Goal: Information Seeking & Learning: Learn about a topic

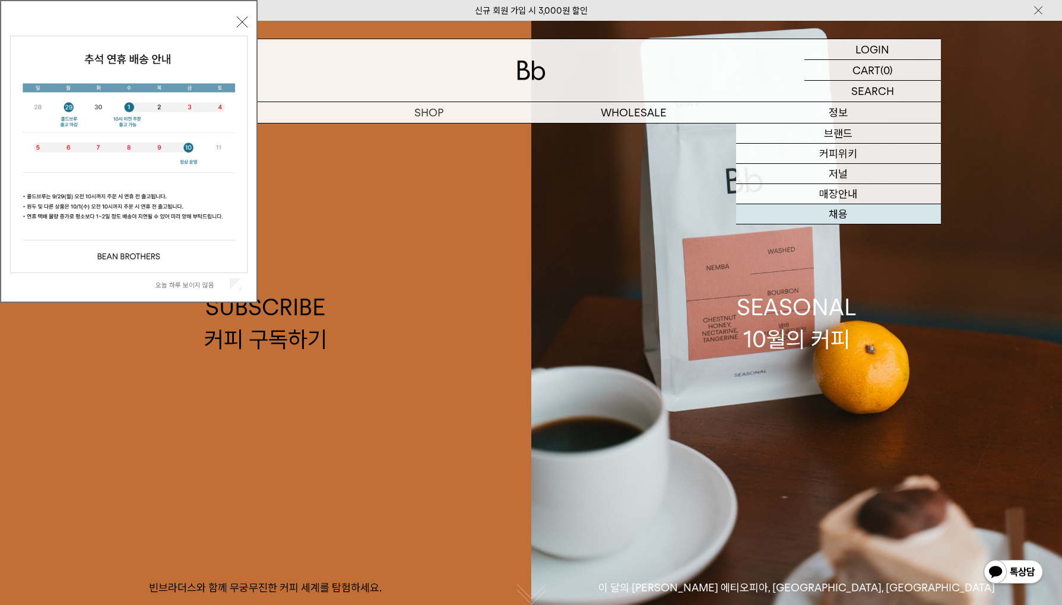
click at [843, 211] on link "채용" at bounding box center [838, 214] width 205 height 20
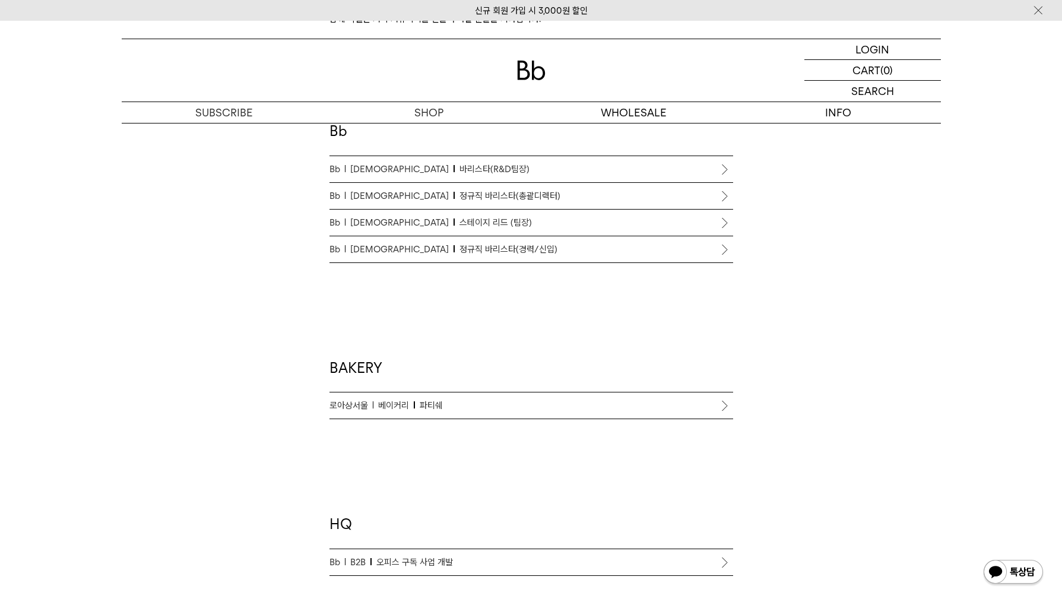
scroll to position [691, 0]
click at [550, 410] on p "로아상서울 베이커리 파티쉐" at bounding box center [531, 405] width 404 height 14
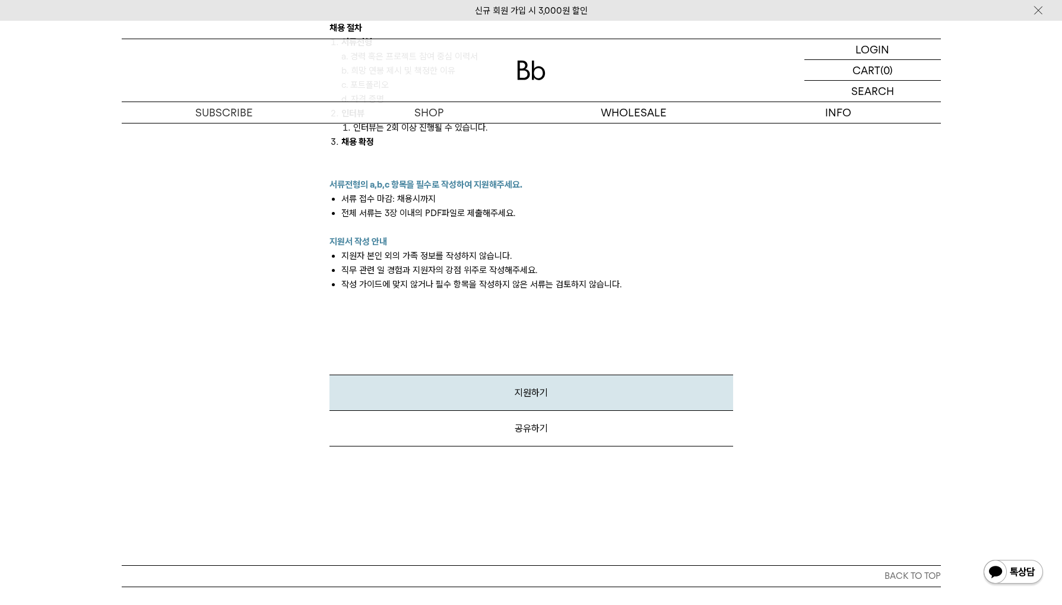
scroll to position [1202, 0]
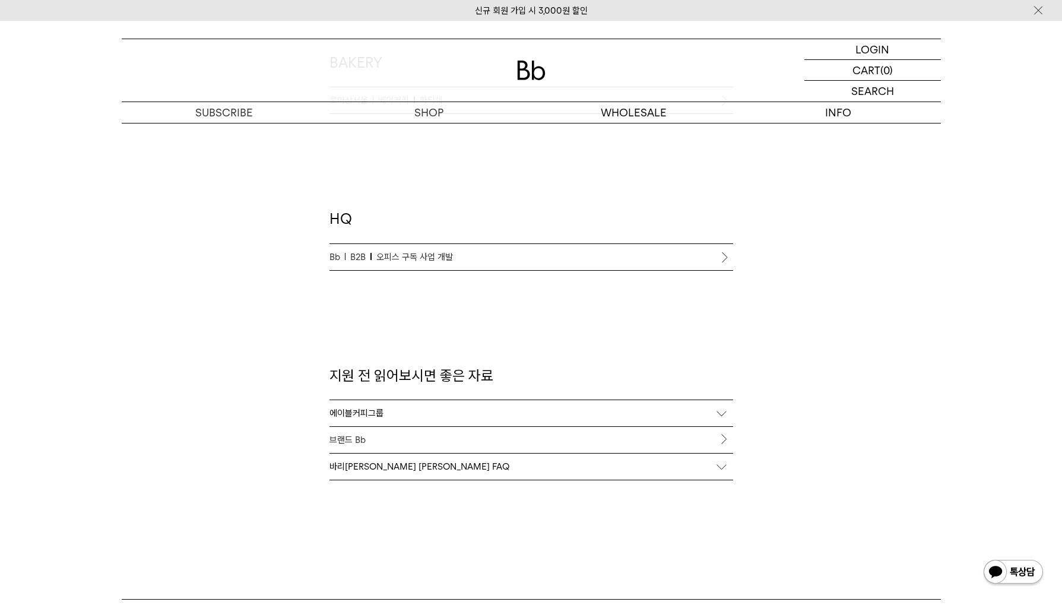
scroll to position [1014, 0]
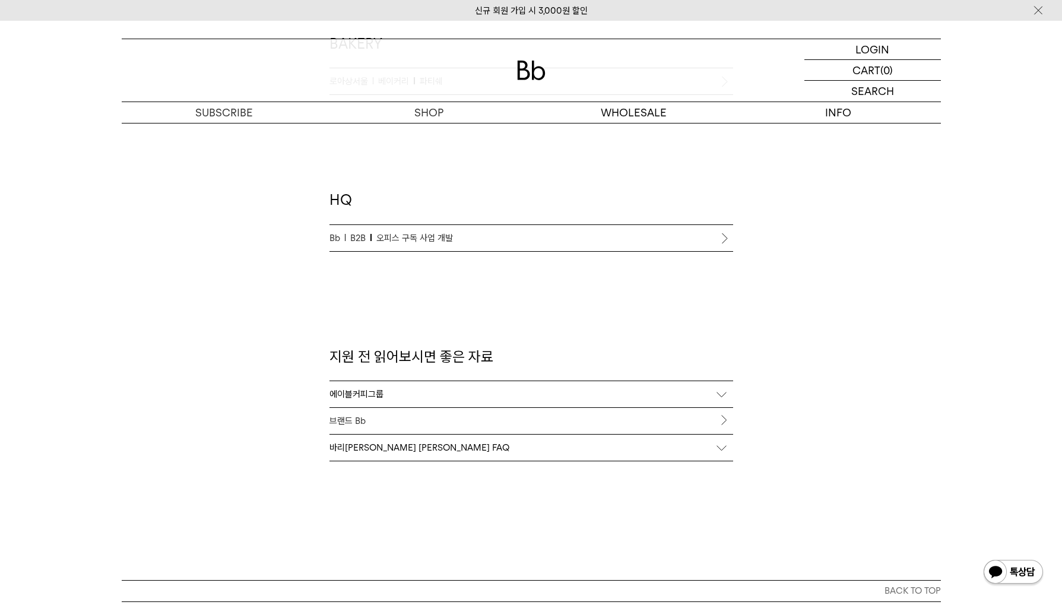
click at [619, 399] on div "에이블커피그룹" at bounding box center [531, 394] width 404 height 26
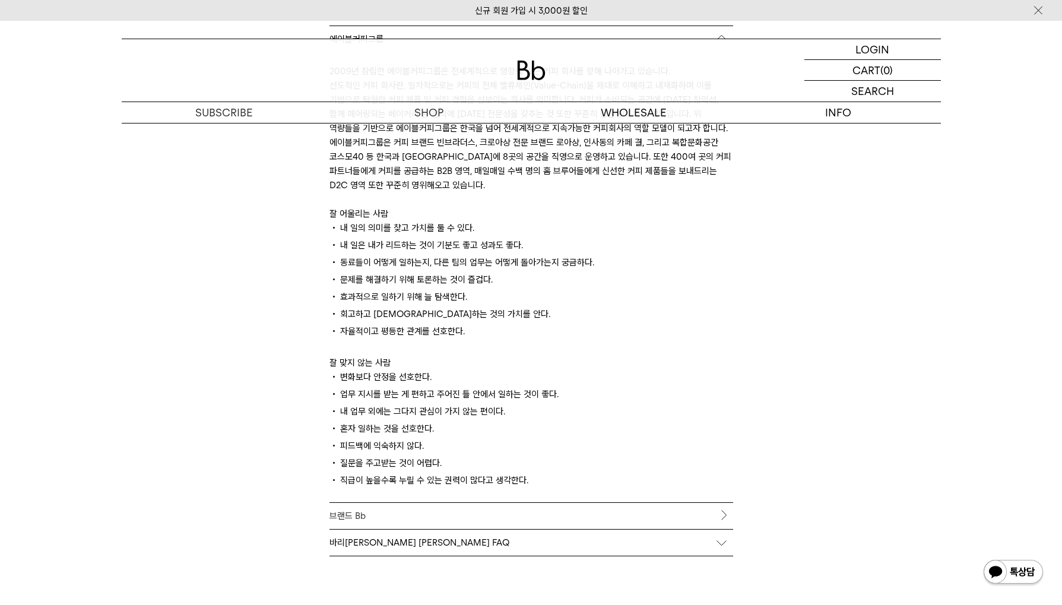
scroll to position [1370, 0]
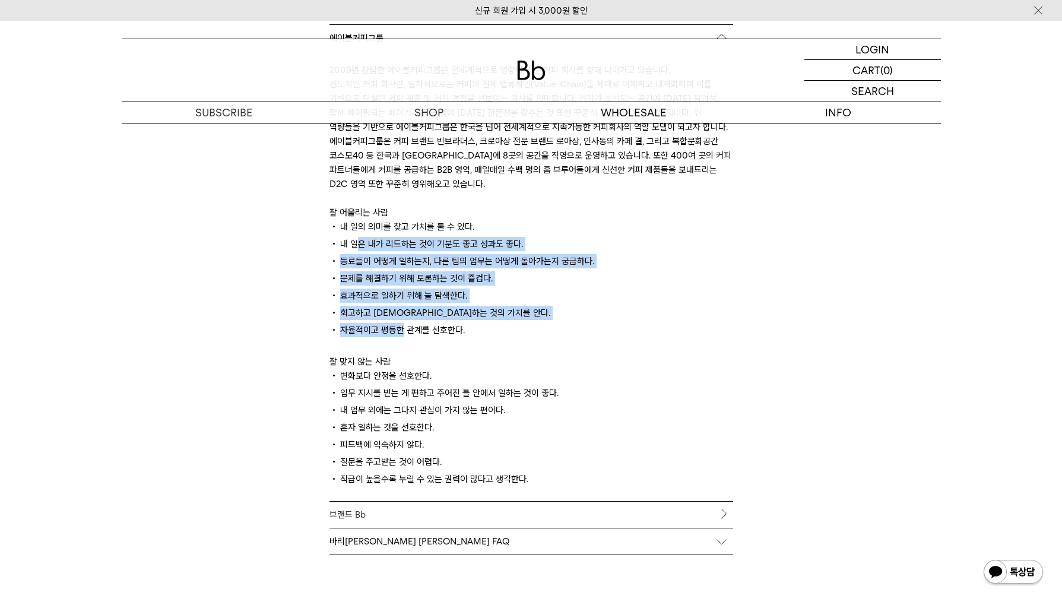
drag, startPoint x: 358, startPoint y: 240, endPoint x: 401, endPoint y: 334, distance: 103.0
click at [401, 334] on div "2009년 창립한 에이블커피그룹은 전세계적으로 영향력 있는 커피 회사를 향해 나아가고 있습니다. 선도적인 커피 회사란, 일차적으로는 커피의 전…" at bounding box center [531, 276] width 404 height 450
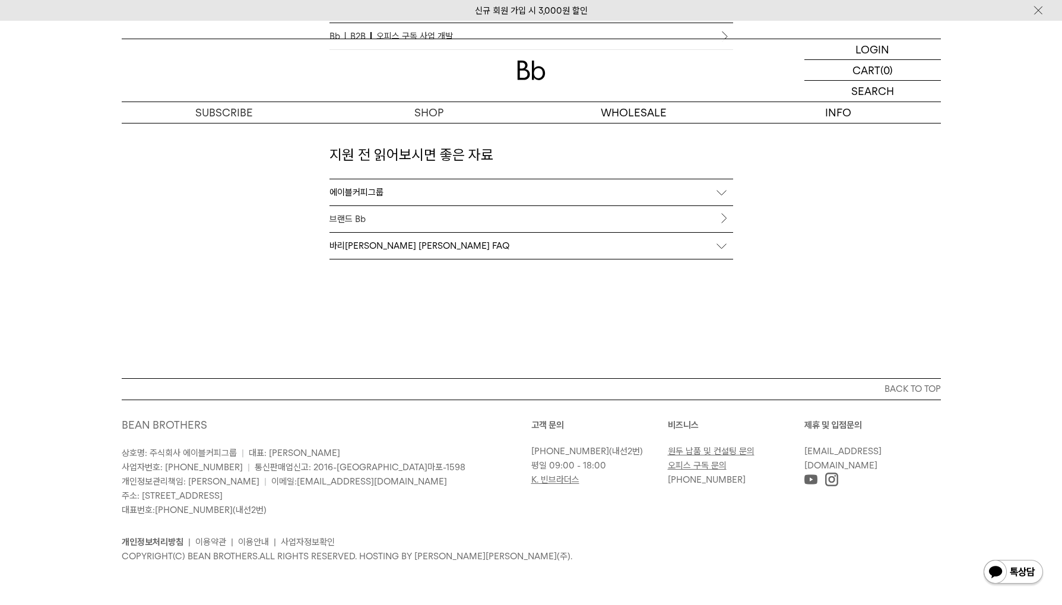
scroll to position [1215, 0]
click at [397, 258] on div "바리[PERSON_NAME] [PERSON_NAME] FAQ" at bounding box center [531, 246] width 404 height 26
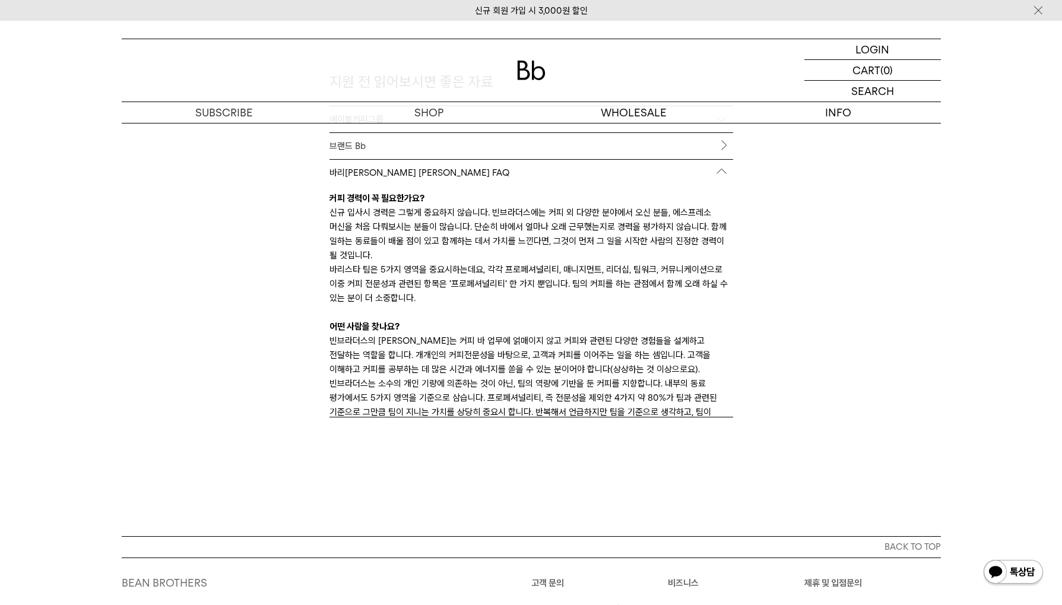
scroll to position [1370, 0]
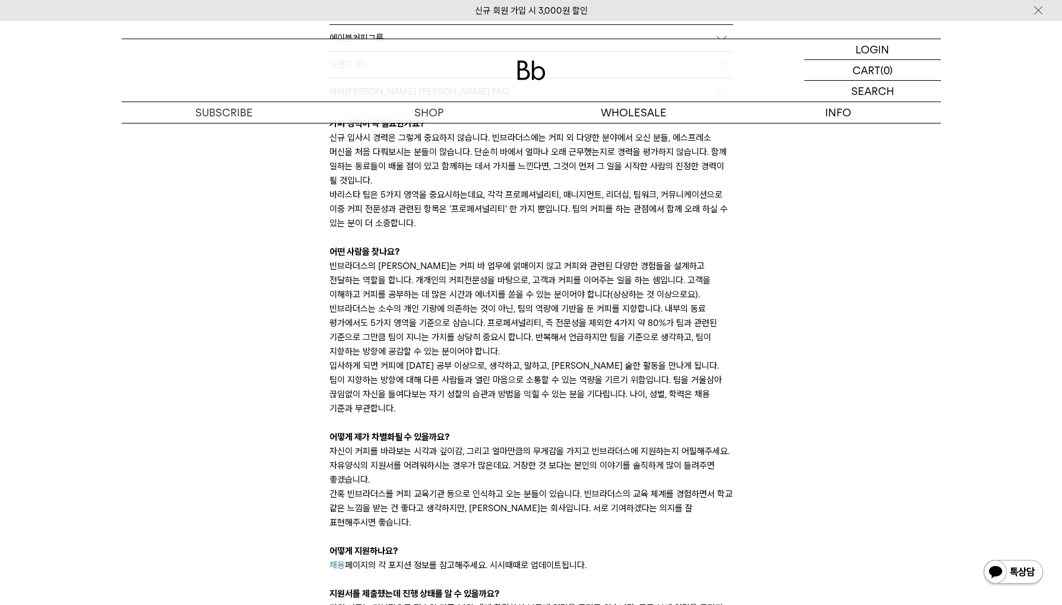
click at [335, 560] on link "채용" at bounding box center [336, 565] width 15 height 11
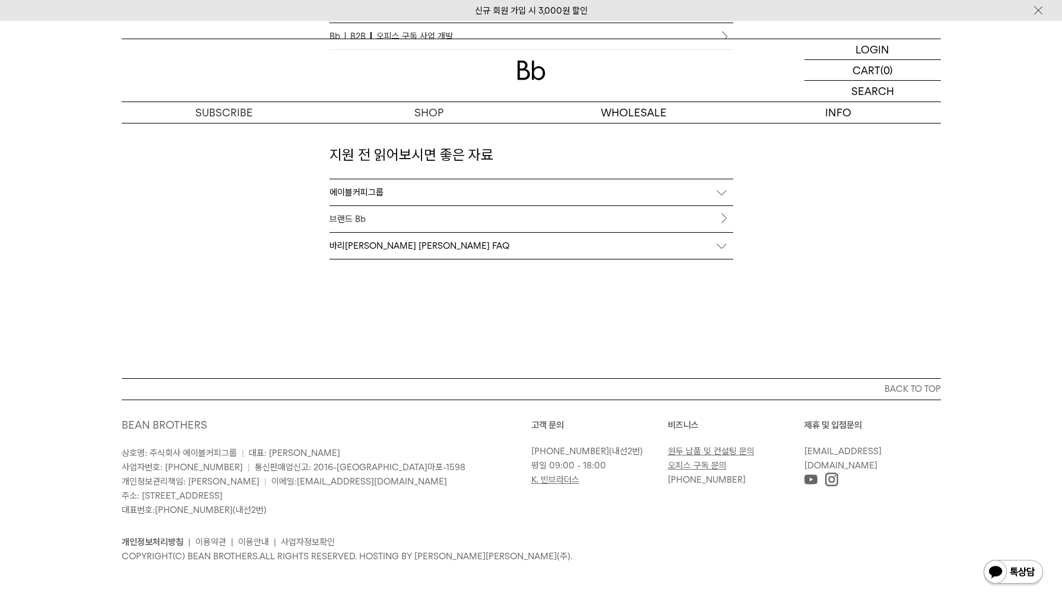
scroll to position [1215, 0]
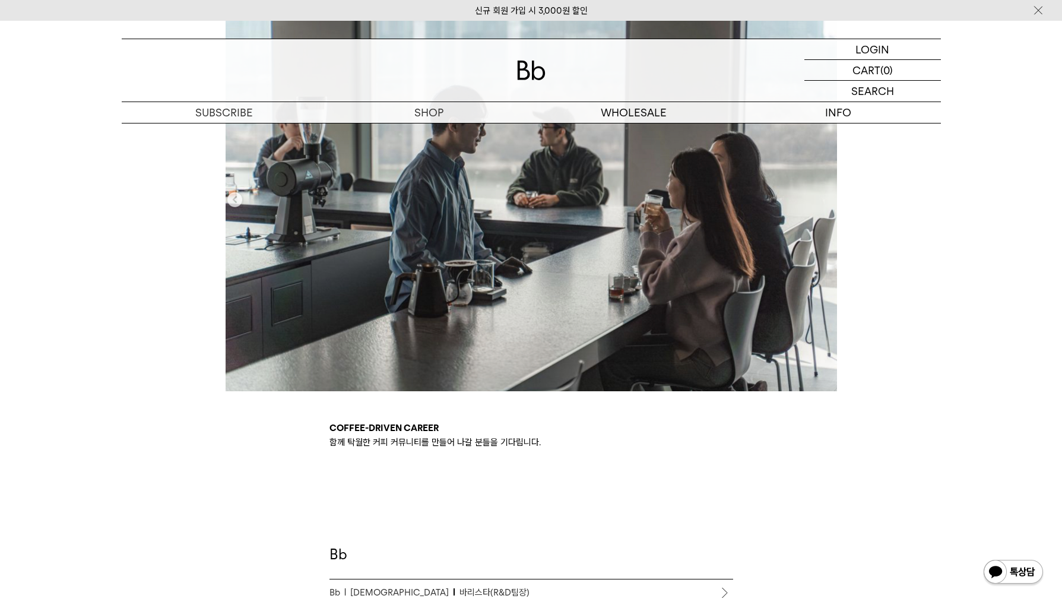
scroll to position [544, 0]
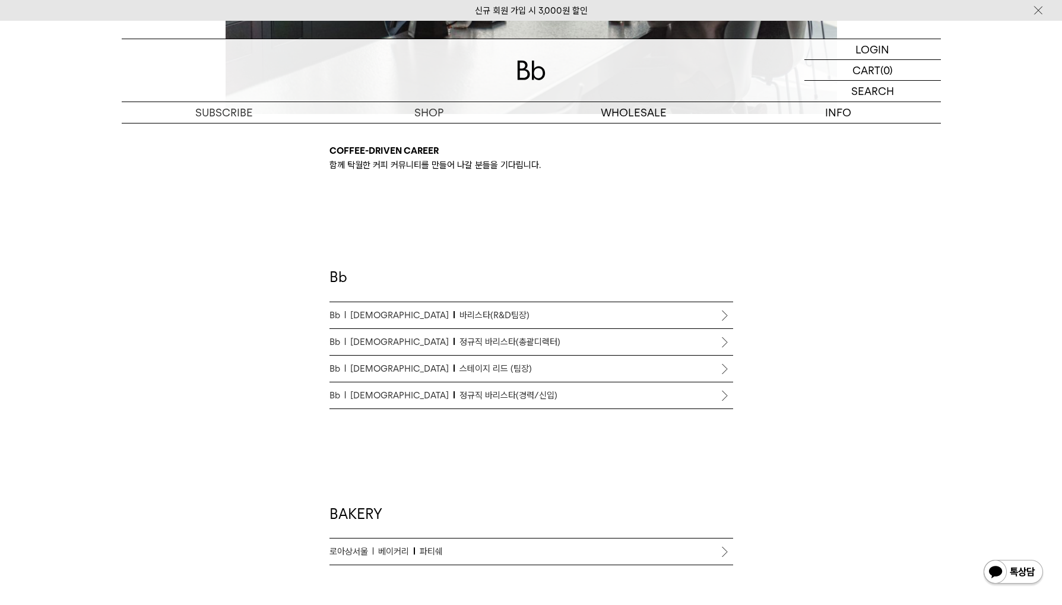
click at [459, 371] on span "스테이지 리드 (팀장)" at bounding box center [495, 368] width 72 height 14
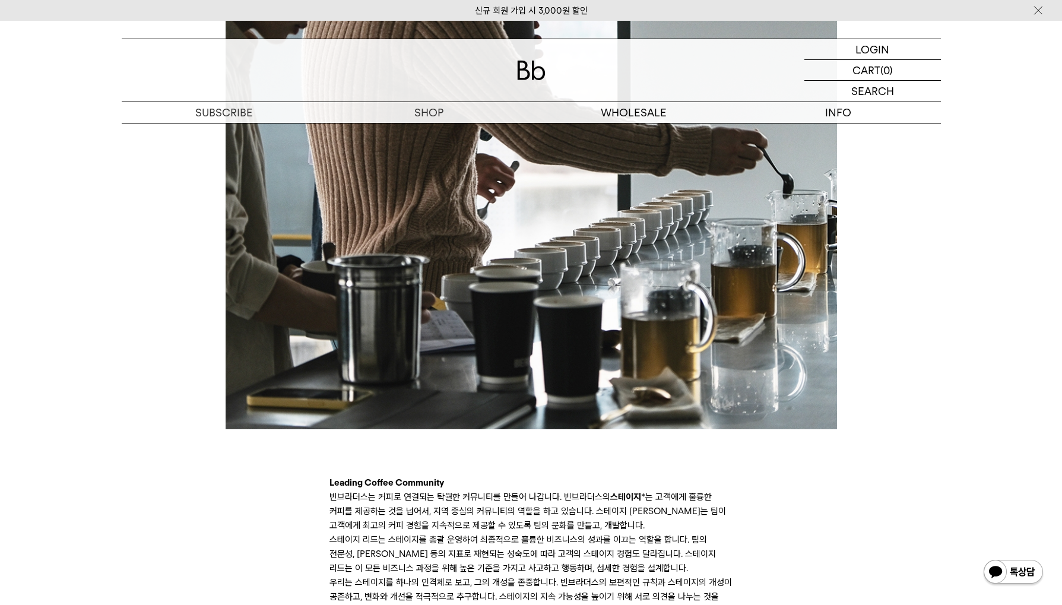
scroll to position [628, 0]
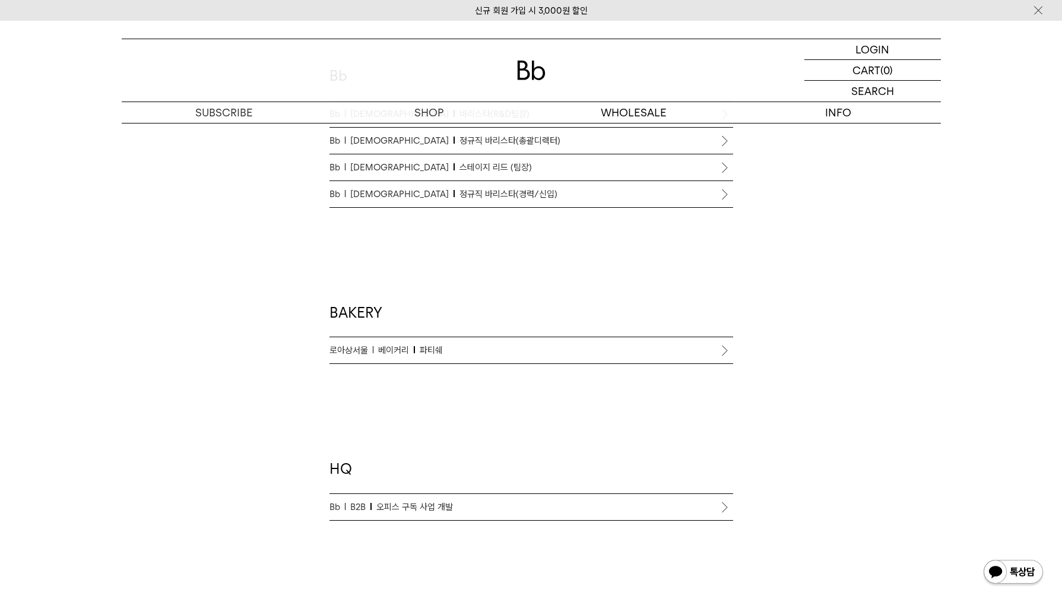
scroll to position [750, 0]
click at [449, 502] on span "오피스 구독 사업 개발" at bounding box center [414, 502] width 77 height 14
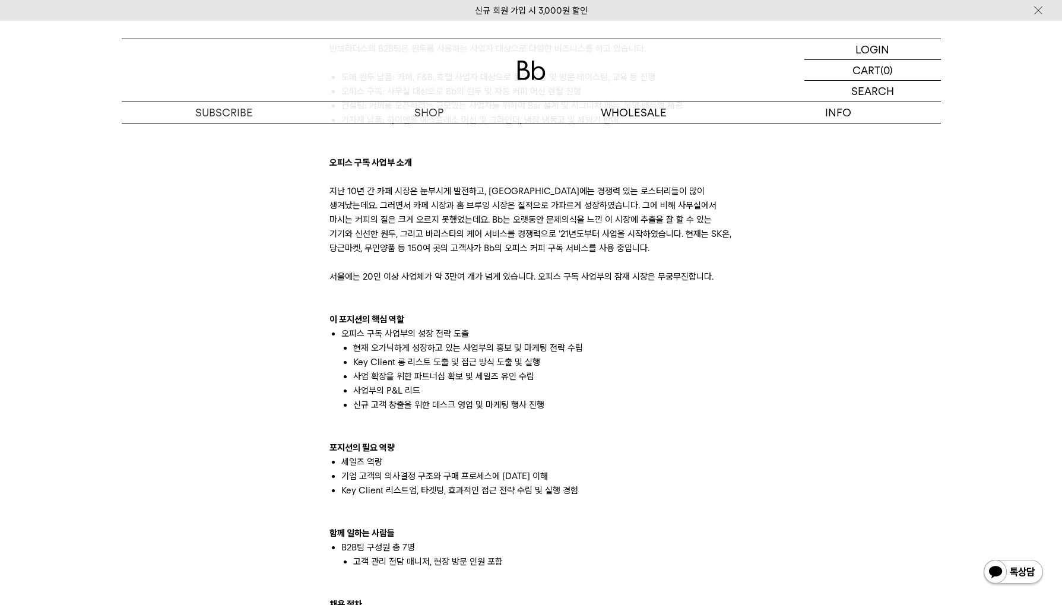
scroll to position [662, 0]
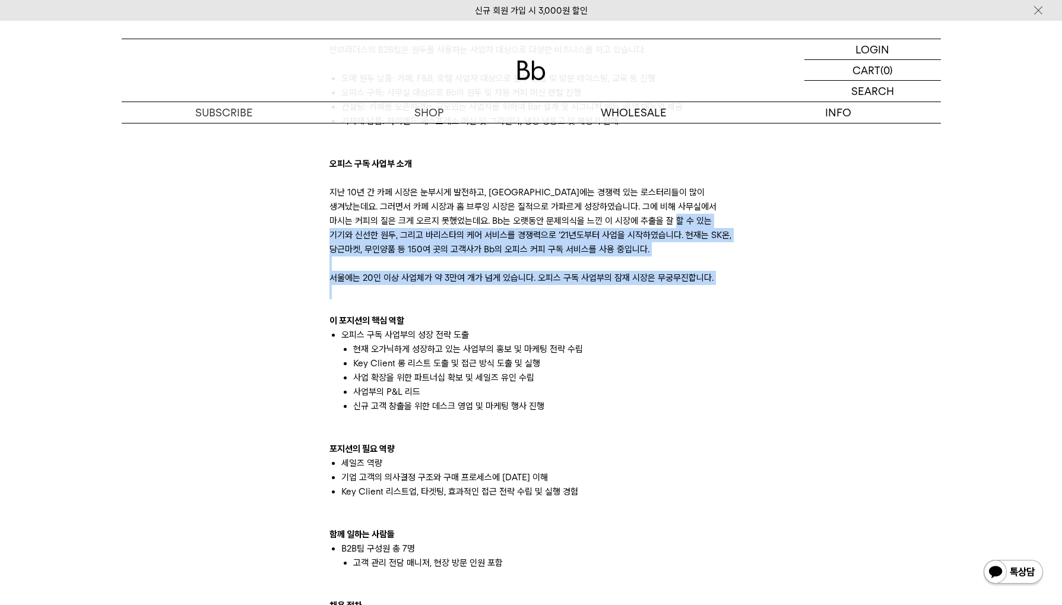
drag, startPoint x: 644, startPoint y: 290, endPoint x: 652, endPoint y: 186, distance: 104.8
click at [650, 206] on div "빈브라더스의 B2B팀은 원두를 사용하는 사업자 대상으로 다양한 비즈니스를 하고 있습니다. 도매 원두 납품: 카페, F&B, 호텔 사업자 대상으…" at bounding box center [531, 455] width 404 height 854
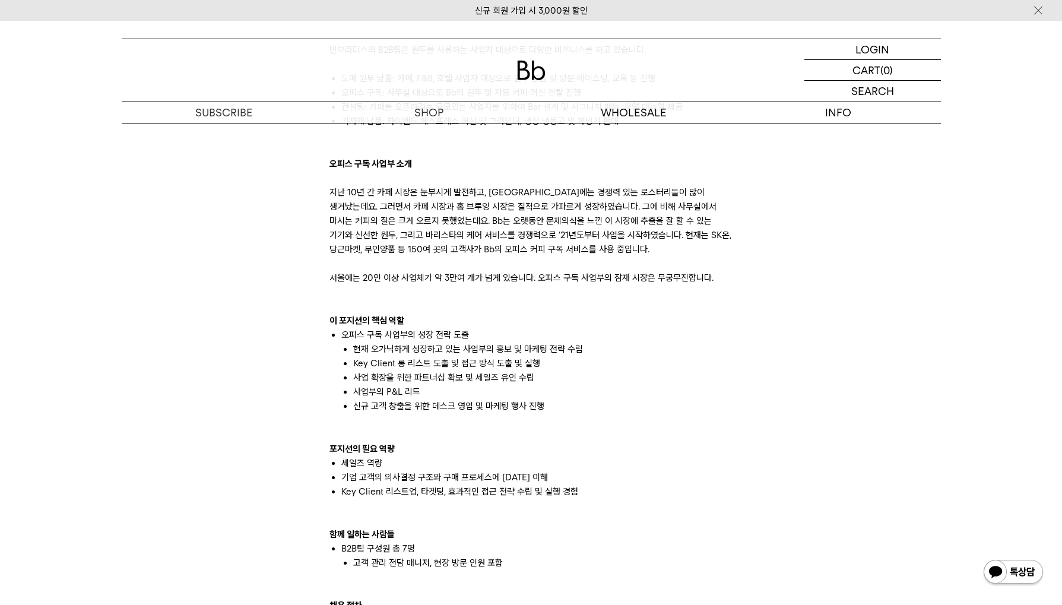
click at [652, 186] on p "지난 10년 간 카페 시장은 눈부시게 발전하고, 한국에는 경쟁력 있는 로스터리들이 많이 생겨났는데요. 그러면서 카페 시장과 홈 브루잉 시장은 …" at bounding box center [531, 235] width 404 height 100
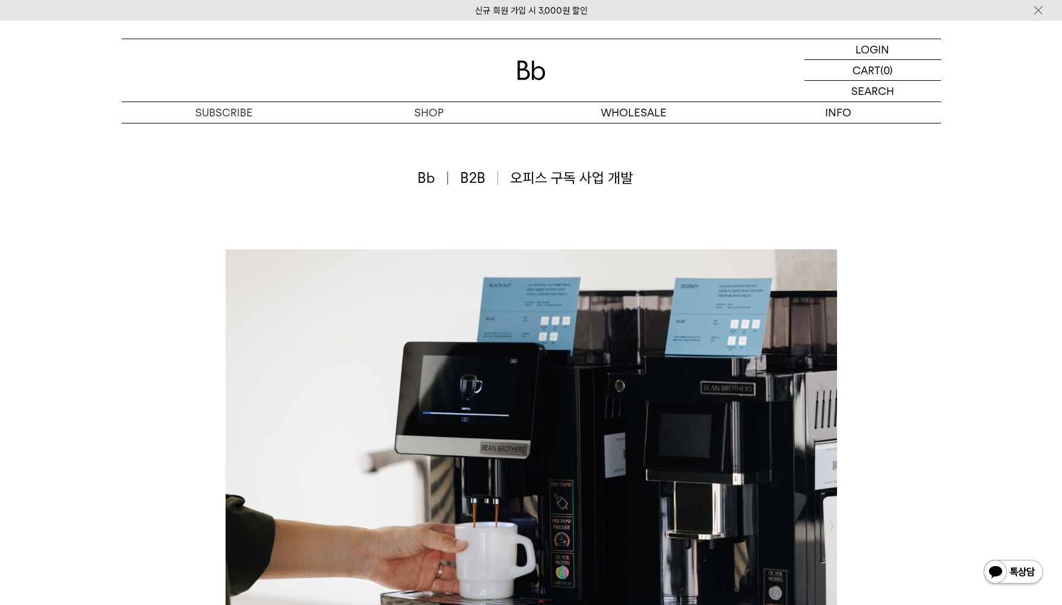
scroll to position [0, 0]
